Goal: Task Accomplishment & Management: Manage account settings

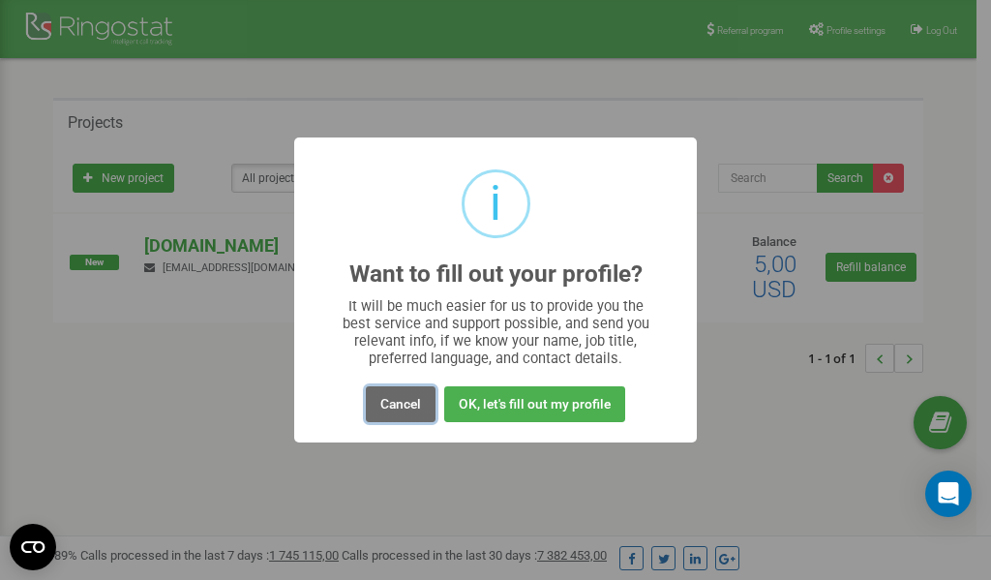
click at [409, 402] on button "Cancel" at bounding box center [401, 404] width 70 height 36
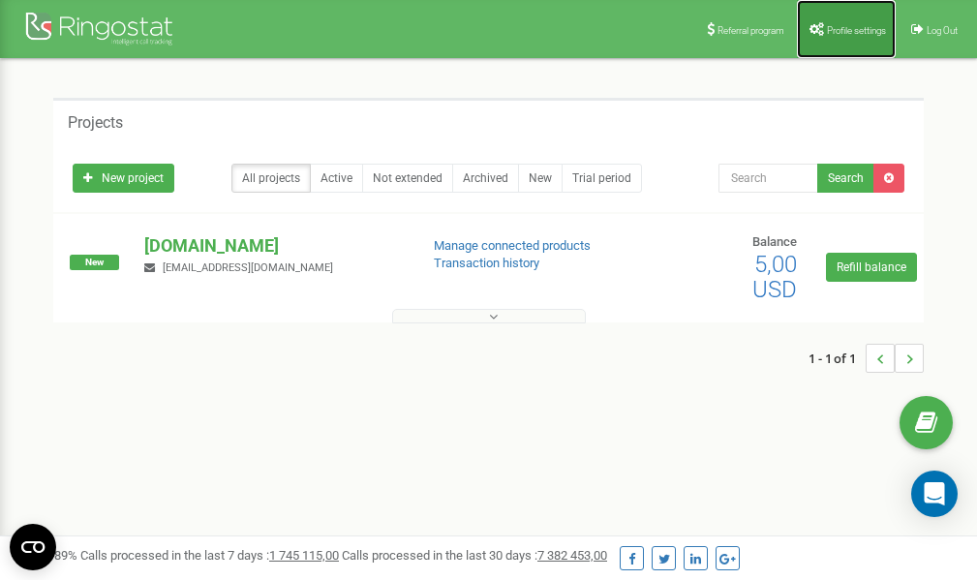
click at [837, 29] on span "Profile settings" at bounding box center [856, 30] width 59 height 11
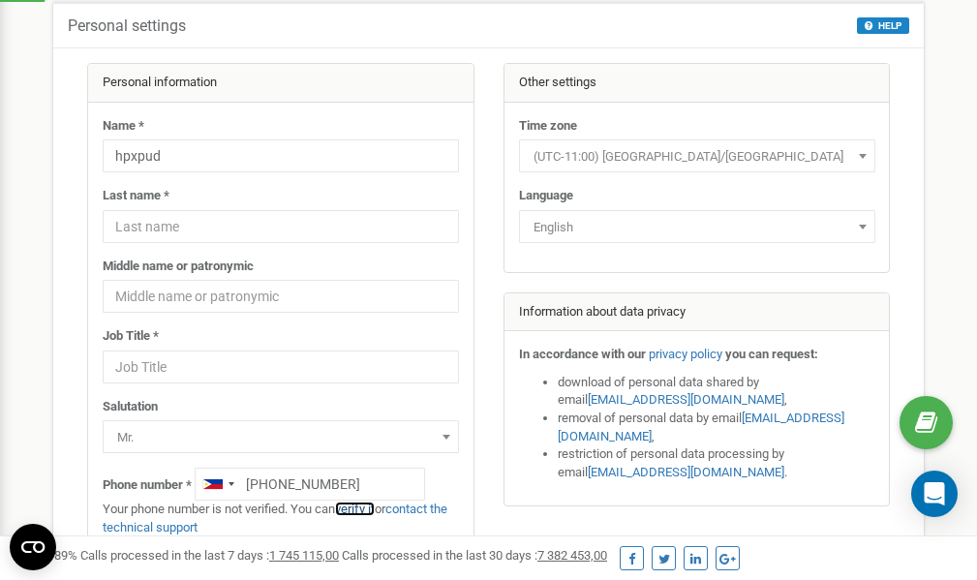
click at [366, 508] on link "verify it" at bounding box center [355, 508] width 40 height 15
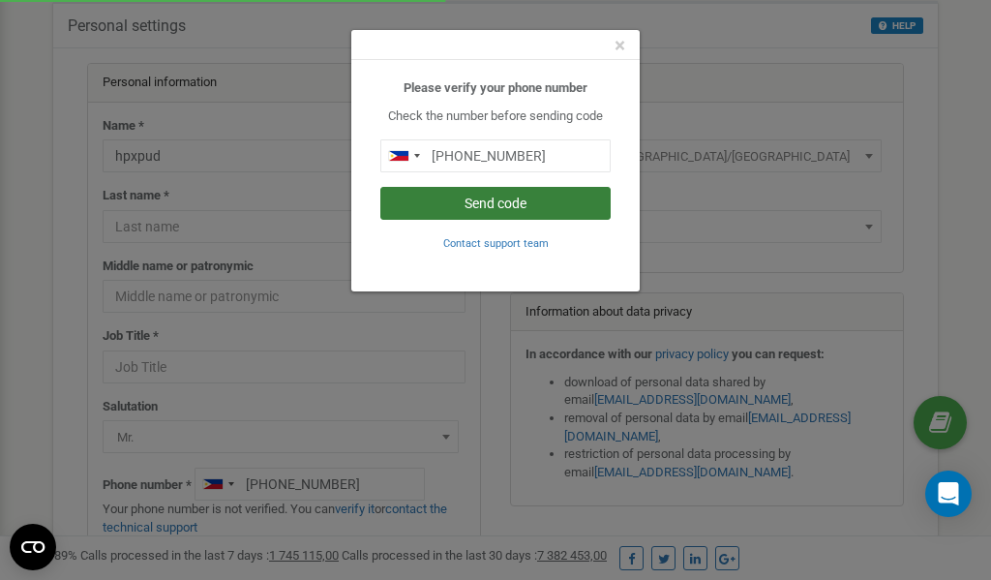
click at [501, 204] on button "Send code" at bounding box center [495, 203] width 230 height 33
